Goal: Information Seeking & Learning: Check status

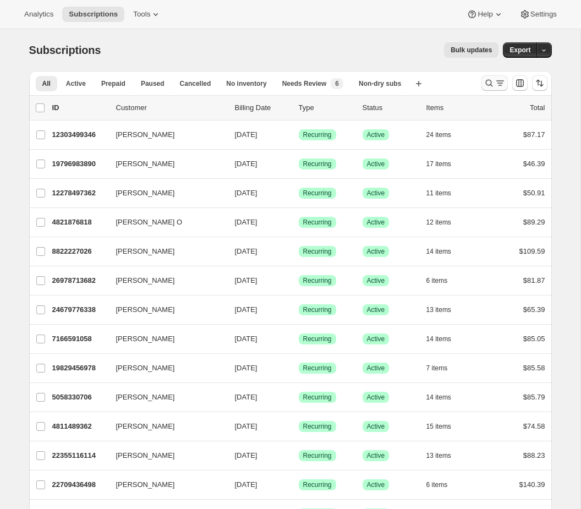
click at [492, 82] on icon "Search and filter results" at bounding box center [489, 83] width 11 height 11
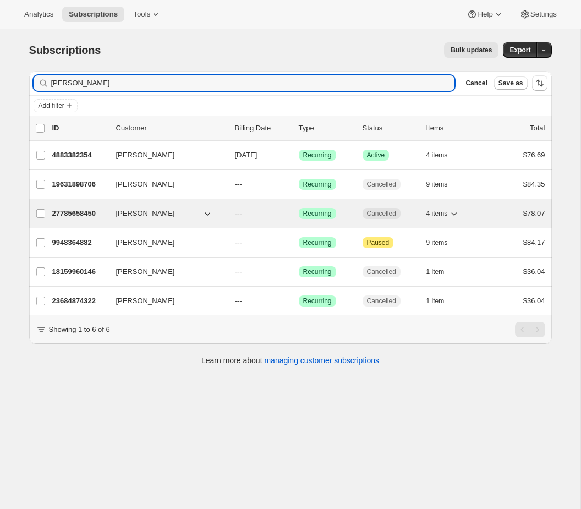
type input "[PERSON_NAME]"
click at [282, 219] on div "27785658450 [PERSON_NAME] --- Success Recurring Cancelled 4 items $78.07" at bounding box center [298, 213] width 493 height 15
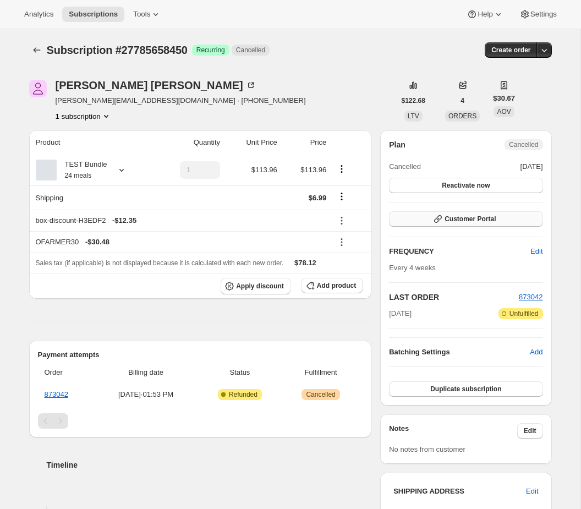
click at [533, 220] on button "Customer Portal" at bounding box center [466, 218] width 154 height 15
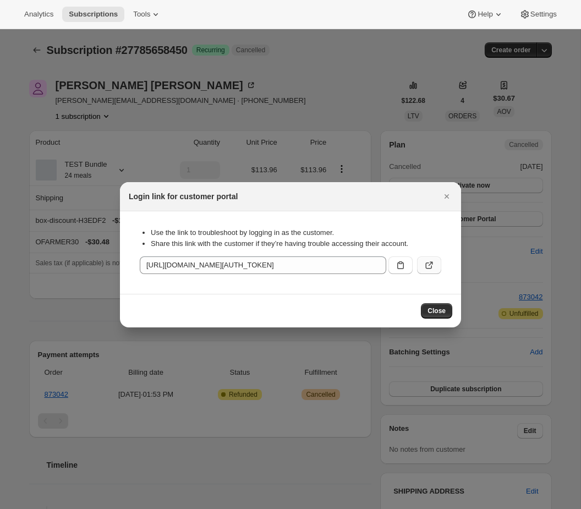
click at [432, 263] on icon ":rc9:" at bounding box center [431, 263] width 4 height 4
click at [446, 197] on icon "Close" at bounding box center [447, 196] width 4 height 4
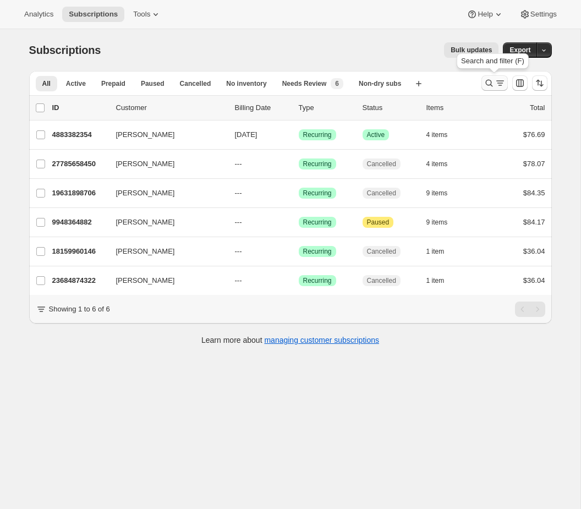
click at [488, 79] on icon "Search and filter results" at bounding box center [489, 83] width 11 height 11
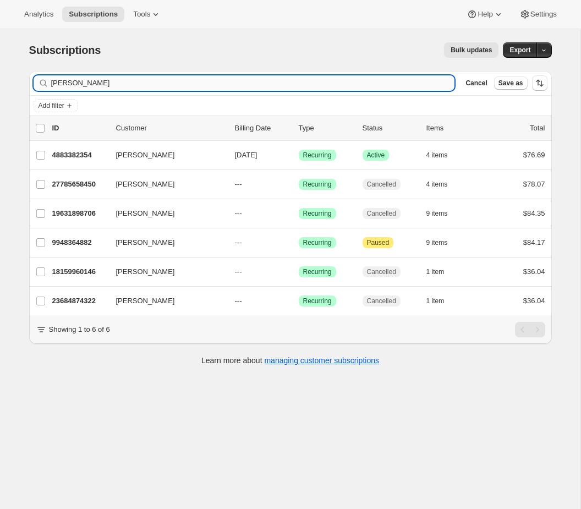
click at [234, 88] on input "[PERSON_NAME]" at bounding box center [253, 82] width 404 height 15
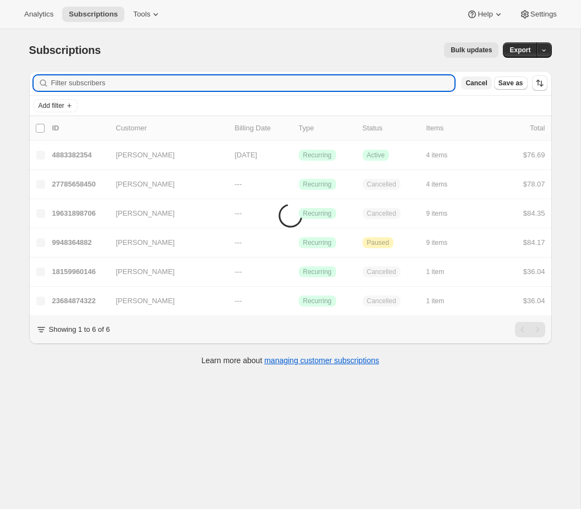
click at [479, 85] on span "Cancel" at bounding box center [476, 83] width 21 height 9
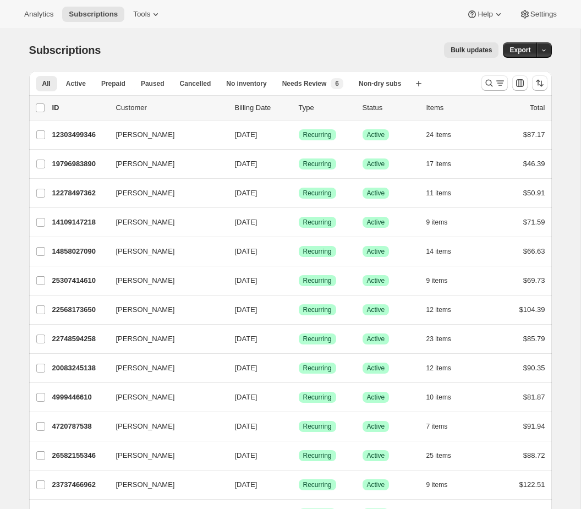
click at [399, 10] on div "Analytics Subscriptions Tools Help Settings" at bounding box center [290, 14] width 581 height 29
click at [149, 4] on div "Analytics Subscriptions Tools Help Settings" at bounding box center [290, 14] width 581 height 29
click at [149, 18] on span "Tools" at bounding box center [141, 14] width 17 height 9
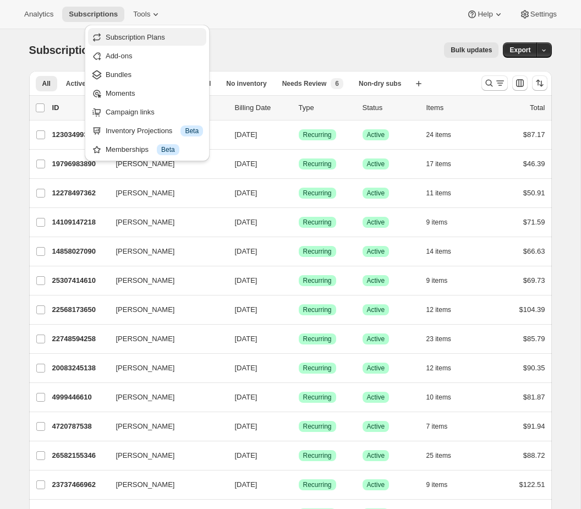
click at [143, 38] on span "Subscription Plans" at bounding box center [135, 37] width 59 height 8
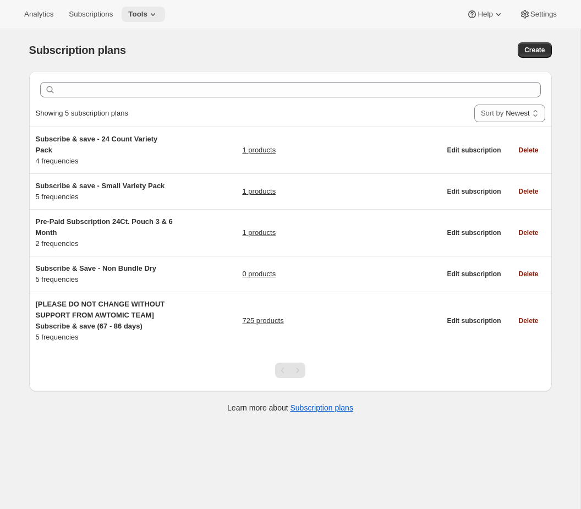
click at [153, 17] on icon at bounding box center [153, 14] width 11 height 11
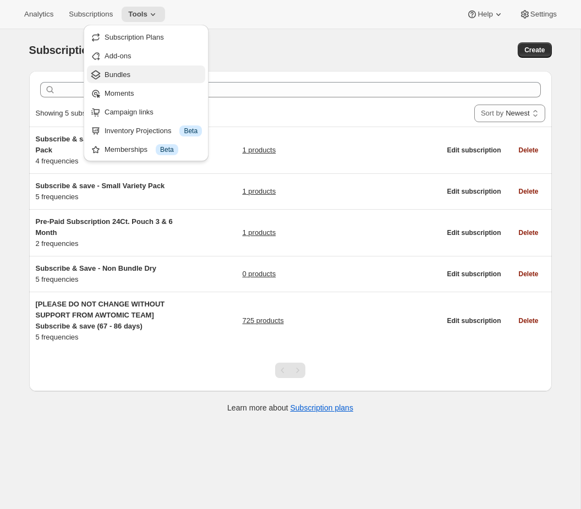
click at [127, 77] on span "Bundles" at bounding box center [118, 74] width 26 height 8
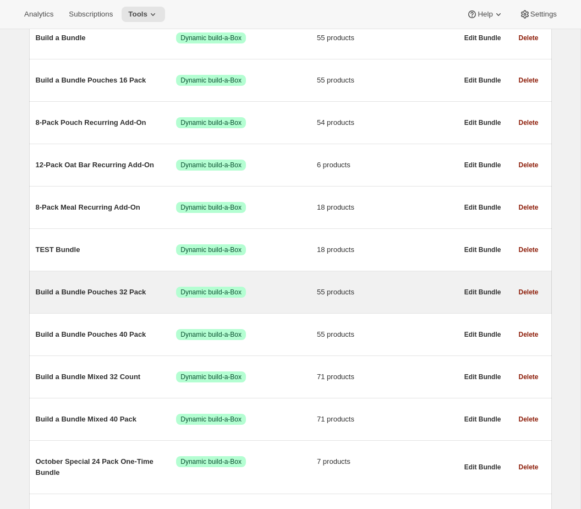
scroll to position [385, 0]
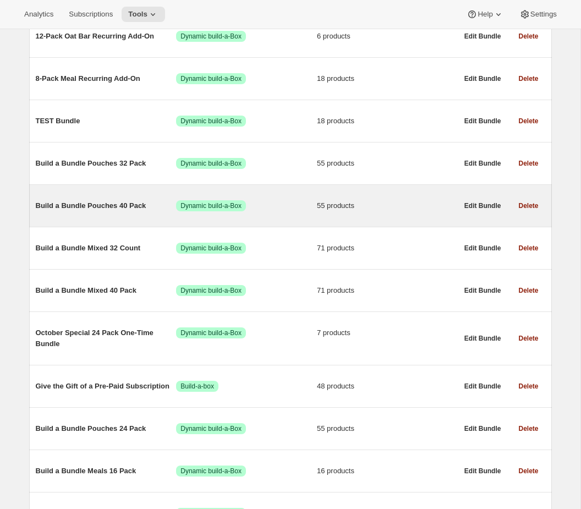
click at [319, 207] on span "55 products" at bounding box center [387, 205] width 141 height 11
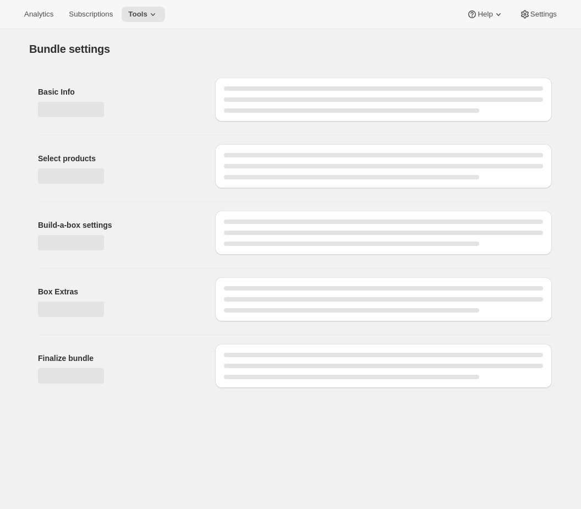
type input "Build a Bundle Pouches 40 Pack"
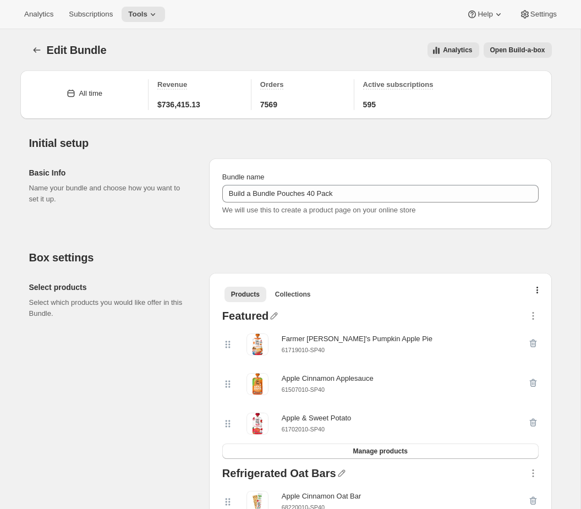
click at [187, 39] on div "Edit Bundle. This page is ready Edit Bundle Analytics Open Build-a-box More act…" at bounding box center [290, 50] width 523 height 42
click at [97, 15] on span "Subscriptions" at bounding box center [91, 14] width 44 height 9
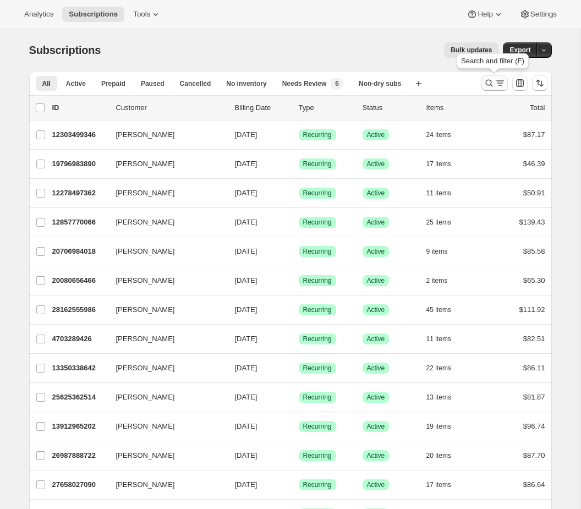
click at [486, 79] on icon "Search and filter results" at bounding box center [489, 83] width 11 height 11
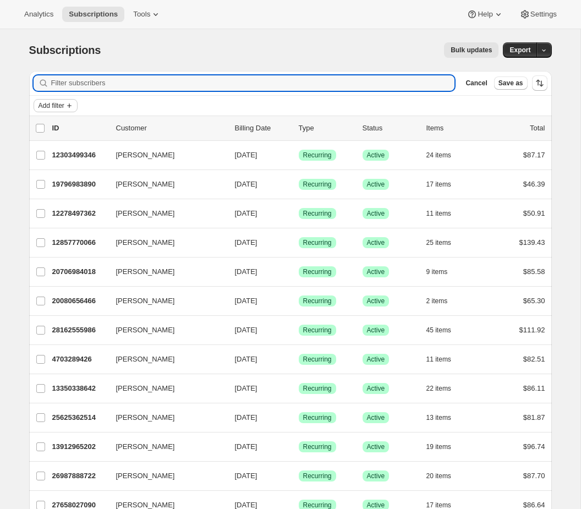
click at [71, 103] on icon "Add filter" at bounding box center [69, 105] width 9 height 9
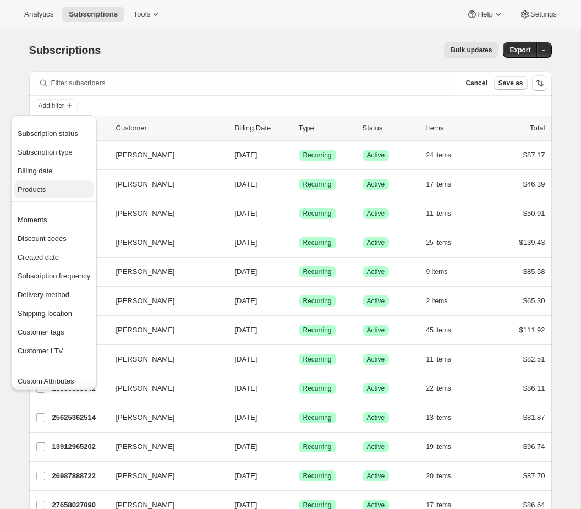
click at [39, 194] on span "Products" at bounding box center [54, 189] width 73 height 11
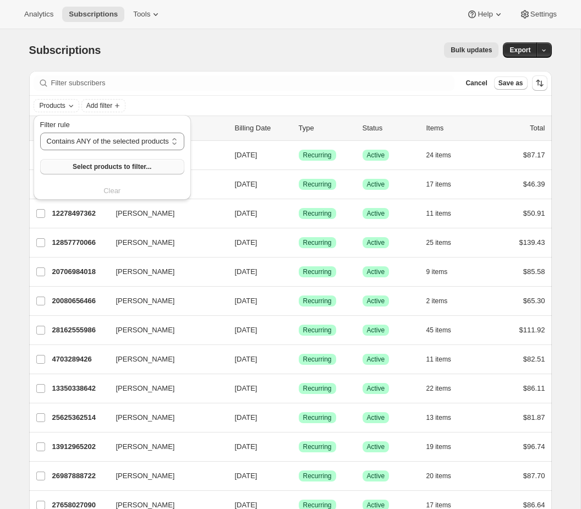
click at [96, 167] on span "Select products to filter..." at bounding box center [112, 166] width 79 height 9
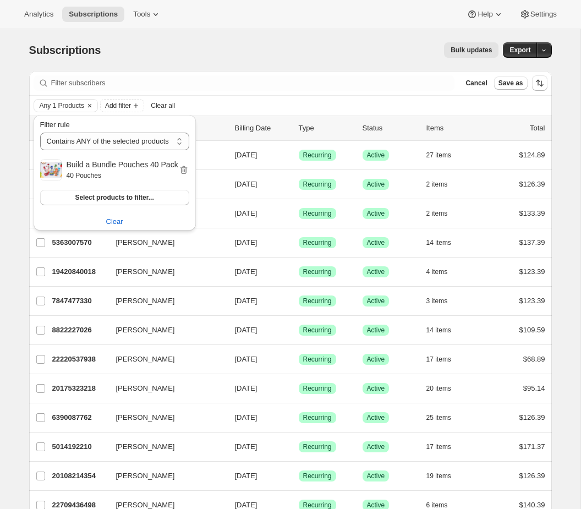
click at [437, 63] on div "Subscriptions. This page is ready Subscriptions Bulk updates More actions Bulk …" at bounding box center [290, 50] width 523 height 42
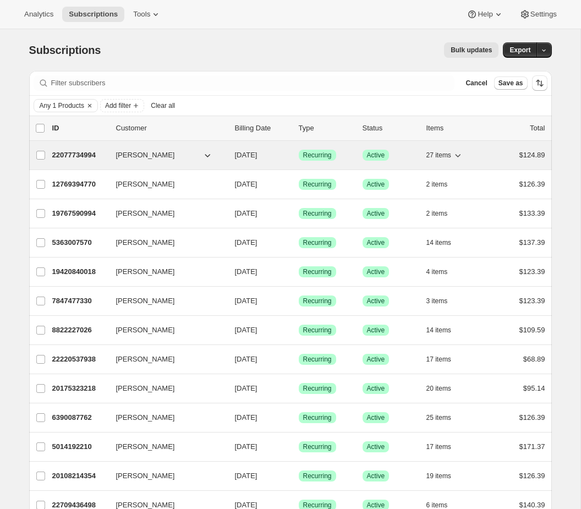
click at [395, 155] on p "Success Active" at bounding box center [390, 155] width 55 height 11
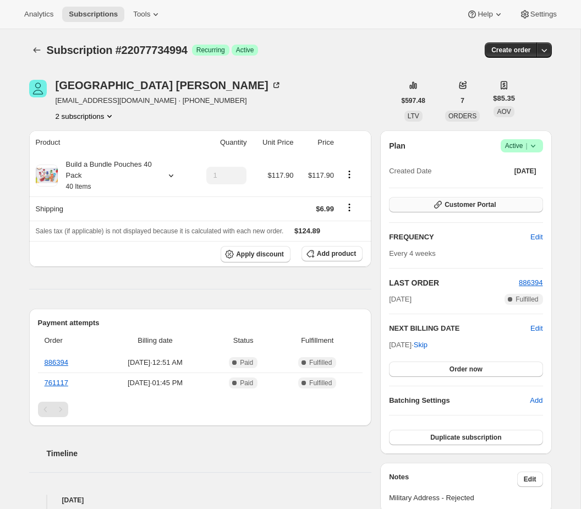
click at [429, 206] on button "Customer Portal" at bounding box center [466, 204] width 154 height 15
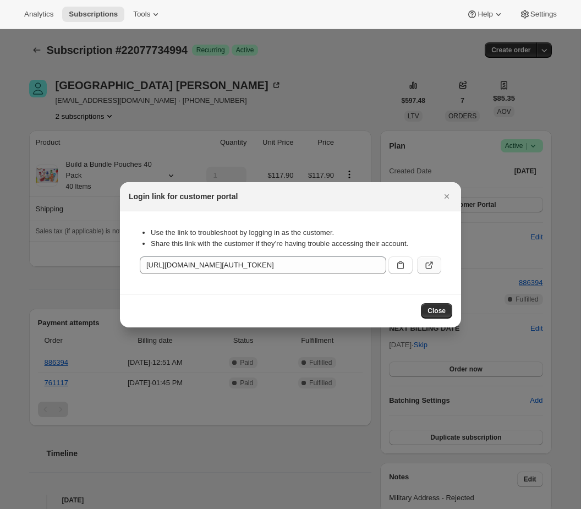
click at [435, 265] on button ":r19r:" at bounding box center [429, 266] width 24 height 18
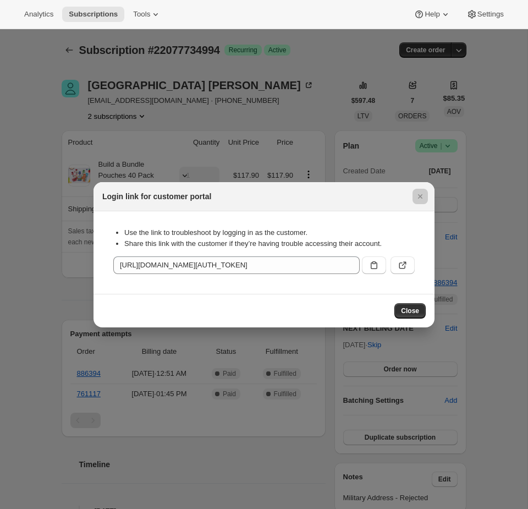
click at [32, 122] on div at bounding box center [264, 254] width 528 height 509
